Goal: Find specific page/section: Find specific page/section

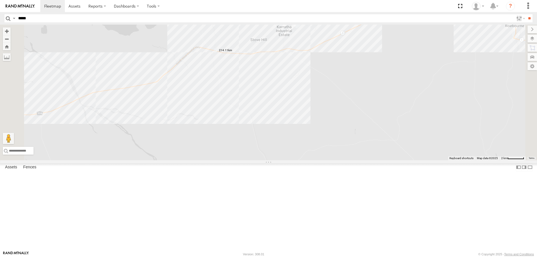
type input "*****"
click at [526, 14] on input "**" at bounding box center [529, 18] width 6 height 8
click at [0, 0] on div "Linehaul" at bounding box center [0, 0] width 0 height 0
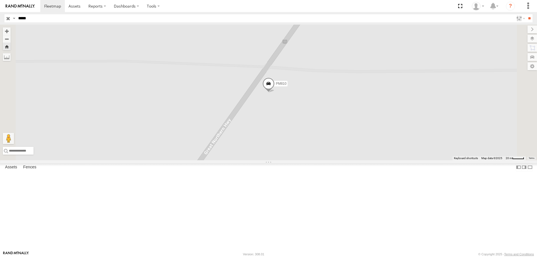
click at [0, 0] on label at bounding box center [0, 0] width 0 height 0
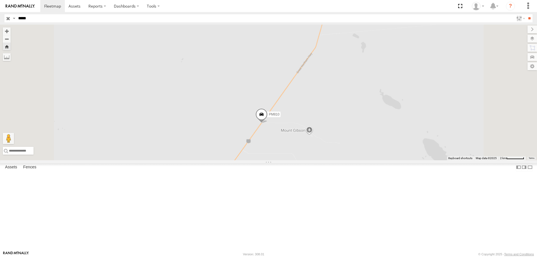
drag, startPoint x: 350, startPoint y: 189, endPoint x: 354, endPoint y: 162, distance: 26.8
click at [352, 154] on div "PM810" at bounding box center [268, 93] width 537 height 136
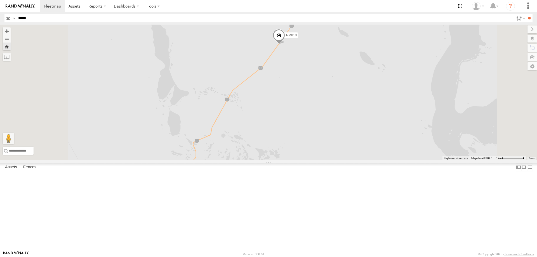
drag, startPoint x: 356, startPoint y: 184, endPoint x: 361, endPoint y: 113, distance: 71.2
click at [361, 113] on div "PM810" at bounding box center [268, 93] width 537 height 136
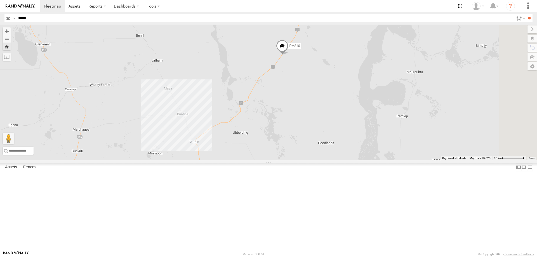
click at [359, 143] on div "PM810" at bounding box center [268, 93] width 537 height 136
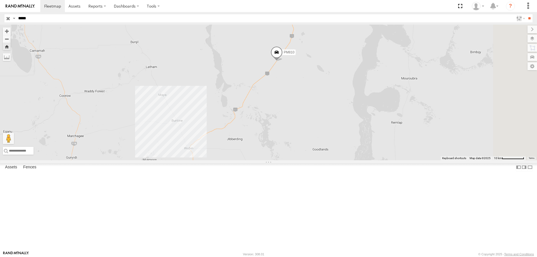
drag, startPoint x: 363, startPoint y: 112, endPoint x: 353, endPoint y: 122, distance: 14.8
click at [353, 122] on div "PM810" at bounding box center [268, 93] width 537 height 136
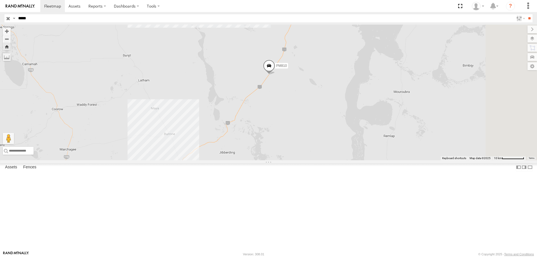
drag, startPoint x: 373, startPoint y: 82, endPoint x: 371, endPoint y: 91, distance: 9.1
click at [371, 91] on div "PM810" at bounding box center [268, 93] width 537 height 136
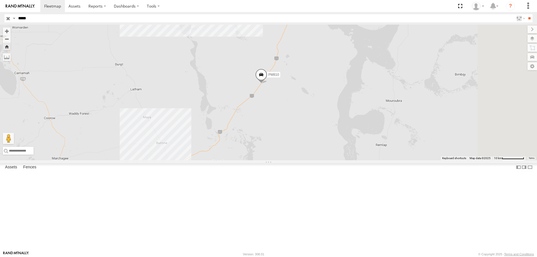
drag, startPoint x: 357, startPoint y: 141, endPoint x: 351, endPoint y: 148, distance: 8.9
click at [351, 148] on div "PM810" at bounding box center [268, 93] width 537 height 136
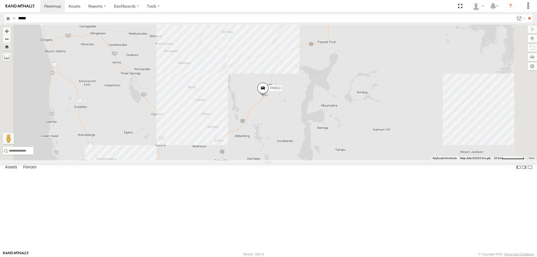
drag, startPoint x: 395, startPoint y: 91, endPoint x: 382, endPoint y: 101, distance: 16.5
click at [382, 101] on div "PM810" at bounding box center [268, 93] width 537 height 136
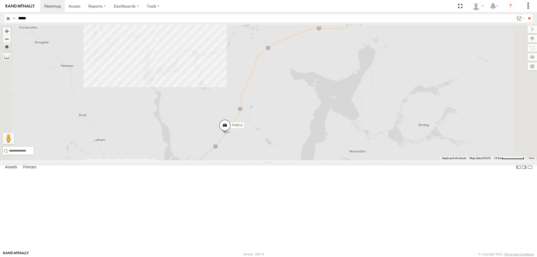
drag, startPoint x: 371, startPoint y: 111, endPoint x: 375, endPoint y: 101, distance: 11.0
click at [375, 101] on div "PM810" at bounding box center [268, 93] width 537 height 136
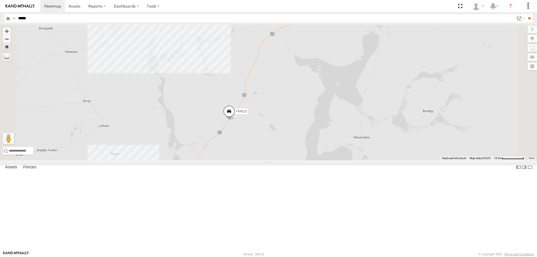
drag, startPoint x: 372, startPoint y: 122, endPoint x: 372, endPoint y: 116, distance: 6.7
click at [372, 116] on div "PM810" at bounding box center [268, 93] width 537 height 136
drag, startPoint x: 372, startPoint y: 129, endPoint x: 371, endPoint y: 116, distance: 12.3
click at [371, 116] on div "PM810" at bounding box center [268, 93] width 537 height 136
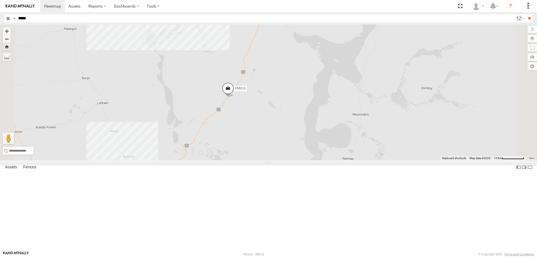
drag, startPoint x: 340, startPoint y: 151, endPoint x: 340, endPoint y: 132, distance: 18.2
click at [340, 132] on div "PM810" at bounding box center [268, 93] width 537 height 136
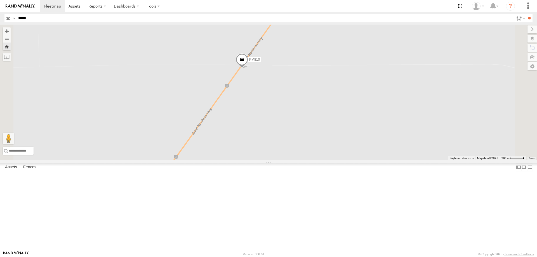
drag, startPoint x: 318, startPoint y: 115, endPoint x: 317, endPoint y: 121, distance: 5.7
click at [317, 121] on div "PM810" at bounding box center [268, 93] width 537 height 136
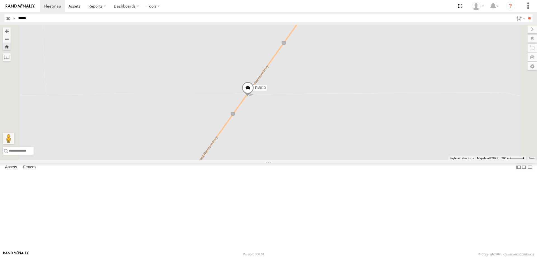
click at [332, 160] on div "PM810" at bounding box center [268, 93] width 537 height 136
drag, startPoint x: 357, startPoint y: 199, endPoint x: 340, endPoint y: 174, distance: 30.9
click at [340, 160] on div "PM810" at bounding box center [268, 93] width 537 height 136
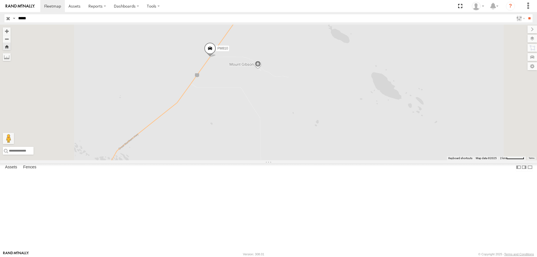
drag, startPoint x: 305, startPoint y: 164, endPoint x: 319, endPoint y: 150, distance: 19.8
click at [318, 151] on div "PM810" at bounding box center [268, 93] width 537 height 136
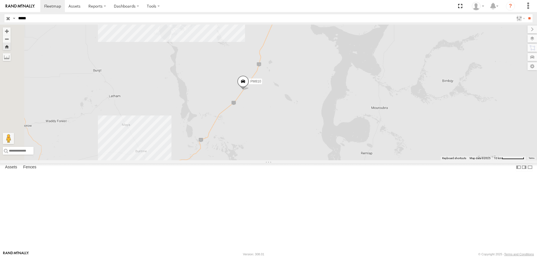
click at [318, 144] on div "PM810" at bounding box center [268, 93] width 537 height 136
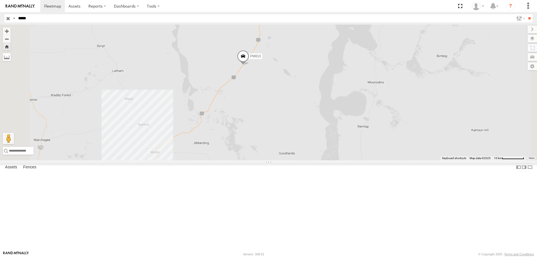
click at [11, 58] on label at bounding box center [7, 57] width 8 height 8
click at [229, 160] on div "PM810" at bounding box center [268, 93] width 537 height 136
click at [159, 156] on img "Start" at bounding box center [155, 152] width 8 height 8
click at [312, 112] on div "PM810" at bounding box center [268, 93] width 537 height 136
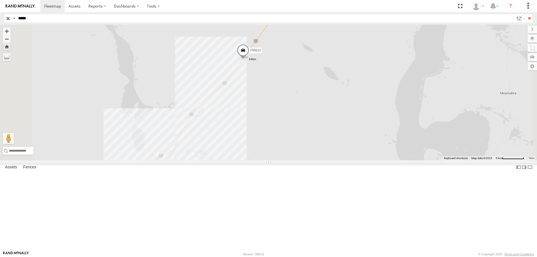
drag, startPoint x: 311, startPoint y: 107, endPoint x: 311, endPoint y: 103, distance: 3.9
click at [246, 63] on img "64km" at bounding box center [243, 59] width 8 height 8
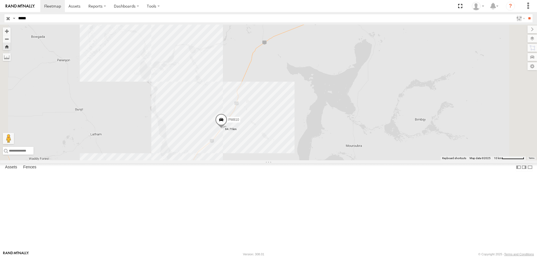
drag, startPoint x: 363, startPoint y: 137, endPoint x: 342, endPoint y: 183, distance: 51.2
click at [342, 160] on div "PM810" at bounding box center [268, 93] width 537 height 136
drag, startPoint x: 346, startPoint y: 154, endPoint x: 345, endPoint y: 150, distance: 4.1
click at [345, 150] on div "PM810" at bounding box center [268, 93] width 537 height 136
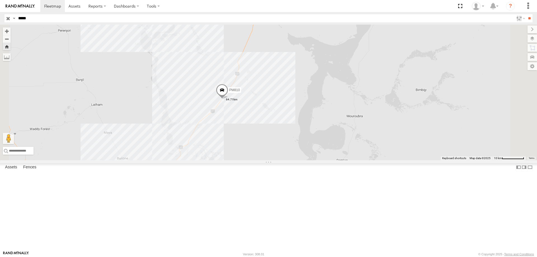
drag, startPoint x: 344, startPoint y: 149, endPoint x: 346, endPoint y: 121, distance: 27.7
click at [346, 121] on div "PM810" at bounding box center [268, 93] width 537 height 136
click at [0, 0] on label at bounding box center [0, 0] width 0 height 0
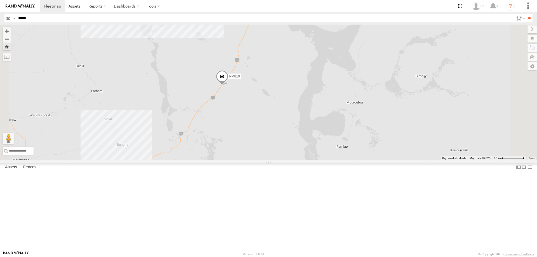
drag, startPoint x: 398, startPoint y: 200, endPoint x: 398, endPoint y: 186, distance: 14.3
click at [398, 160] on div "PM810" at bounding box center [268, 93] width 537 height 136
